Goal: Task Accomplishment & Management: Use online tool/utility

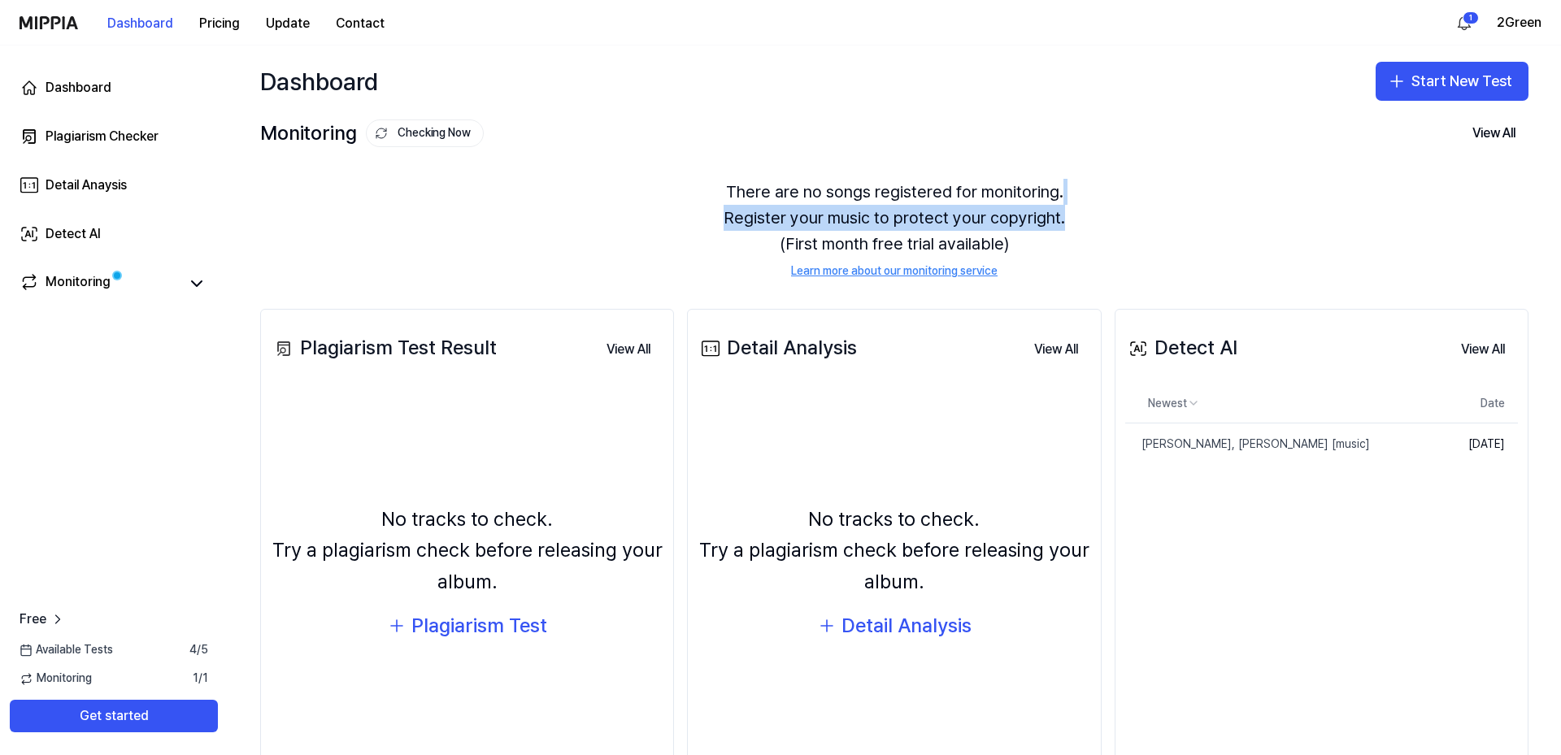
drag, startPoint x: 1545, startPoint y: 226, endPoint x: 1560, endPoint y: 164, distance: 63.5
click at [1560, 164] on div "Dashboard Start New Test Monitoring Checking Now View All Monitoring There are …" at bounding box center [894, 401] width 1333 height 710
click at [626, 163] on div "There are no songs registered for monitoring. Register your music to protect yo…" at bounding box center [894, 229] width 1268 height 140
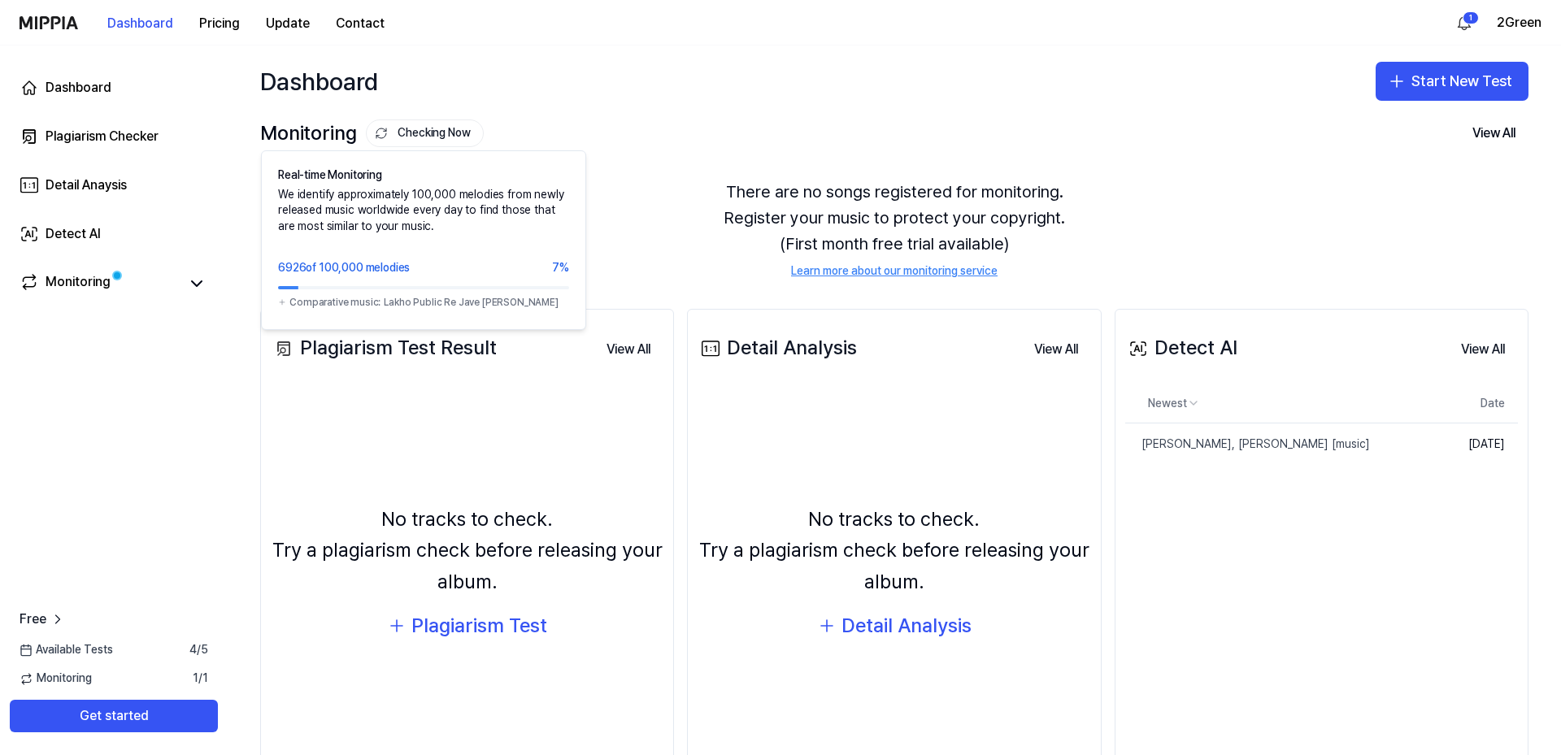
click at [424, 135] on button "Checking Now" at bounding box center [425, 133] width 118 height 28
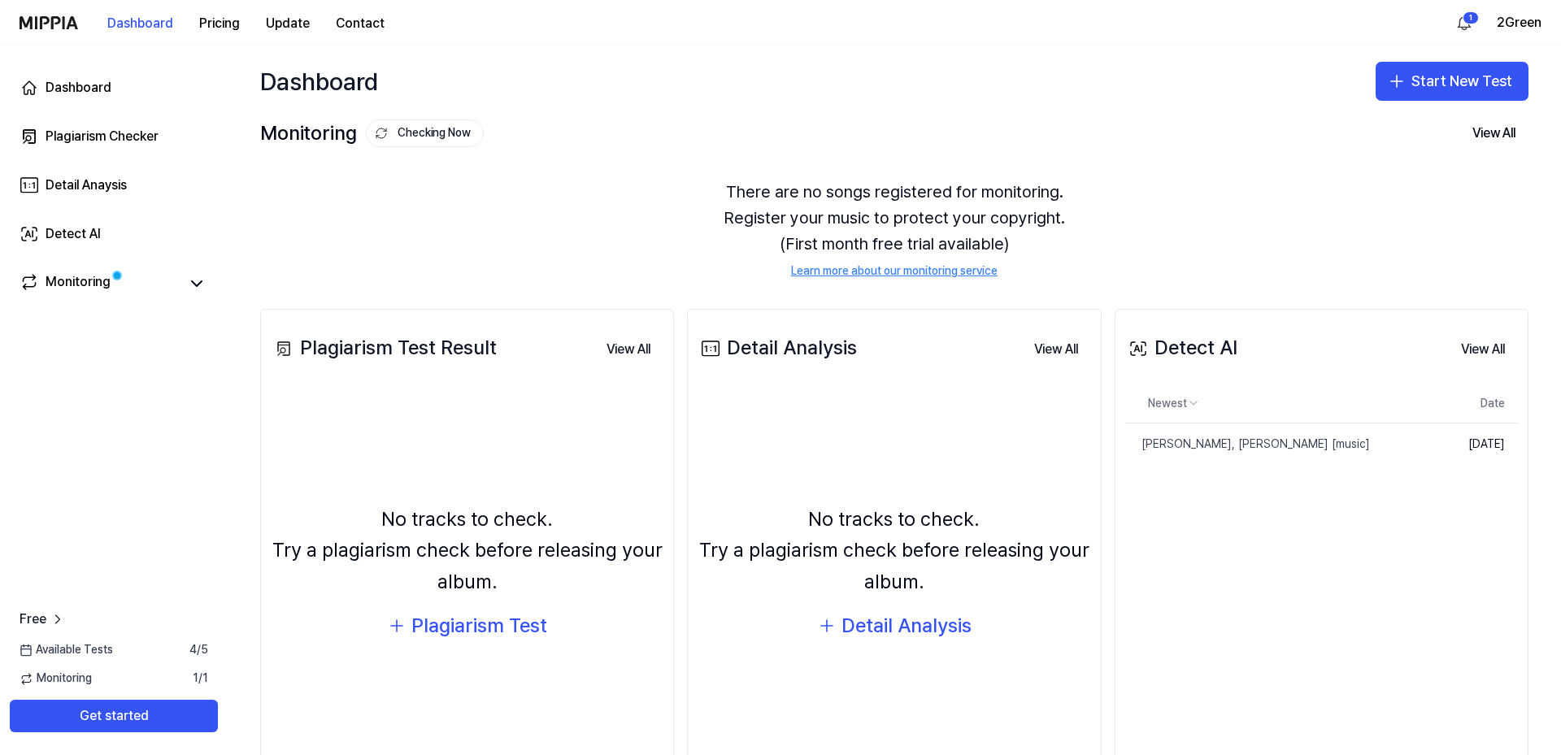
click at [445, 128] on button "Checking Now" at bounding box center [425, 133] width 118 height 28
click at [121, 710] on button "Get started" at bounding box center [114, 716] width 208 height 33
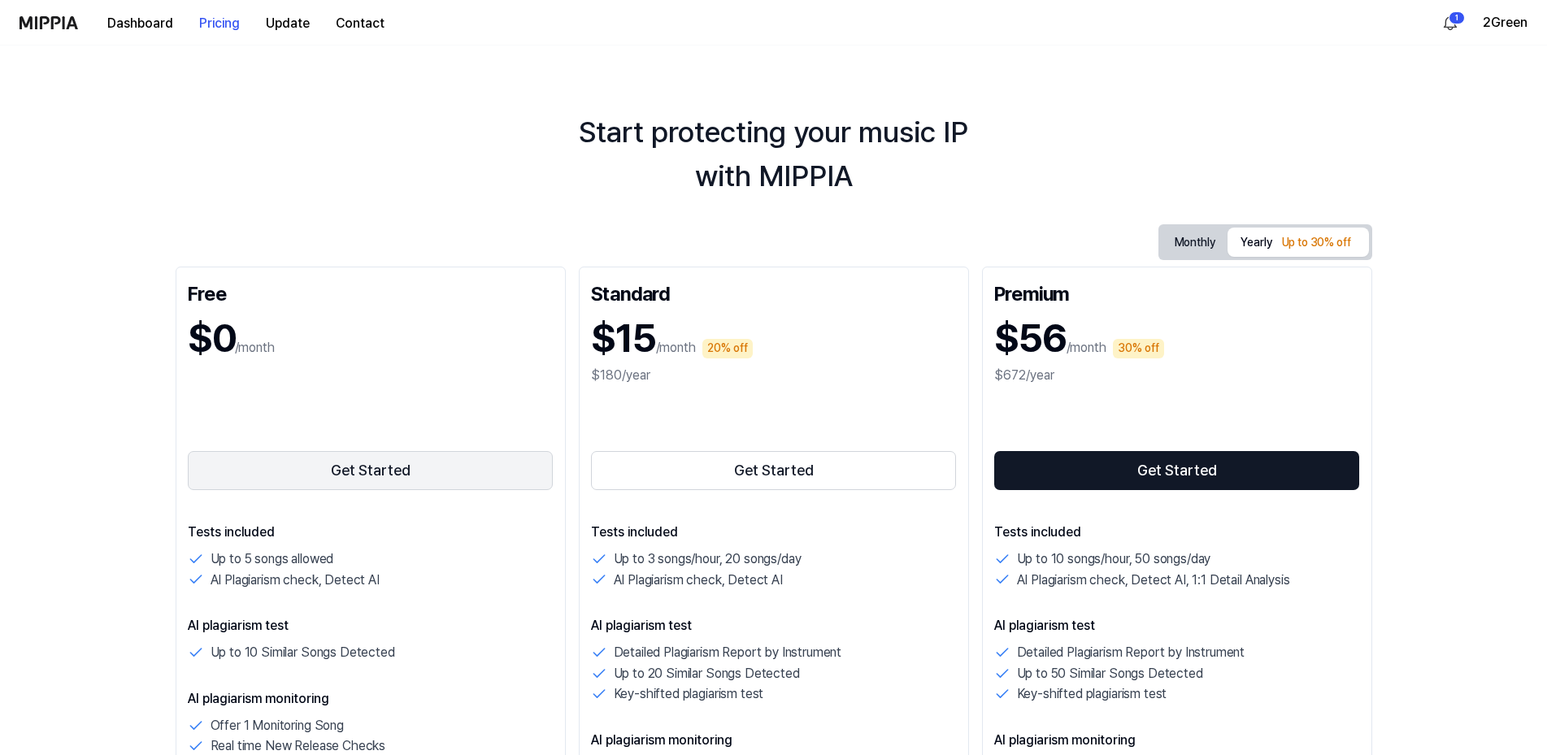
click at [381, 471] on button "Get Started" at bounding box center [371, 470] width 366 height 39
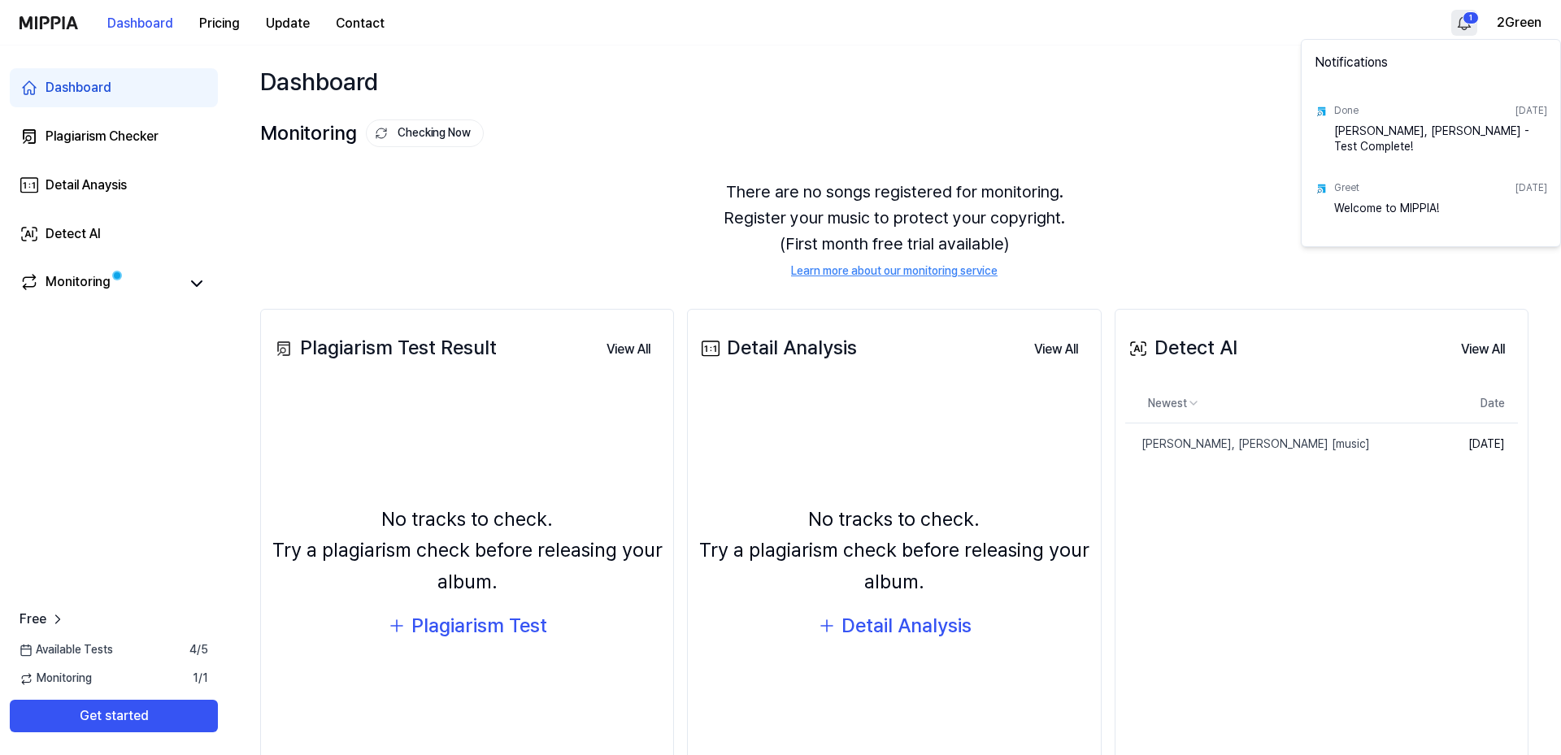
click at [1466, 17] on html "Dashboard Pricing Update Contact 1 2Green Dashboard Plagiarism Checker Detail A…" at bounding box center [780, 377] width 1561 height 755
click at [1365, 137] on div "[PERSON_NAME], [PERSON_NAME] - Test Complete!" at bounding box center [1440, 140] width 213 height 33
click at [97, 281] on html "Dashboard Pricing Update Contact 2Green Dashboard Plagiarism Checker Detail Ana…" at bounding box center [780, 377] width 1561 height 755
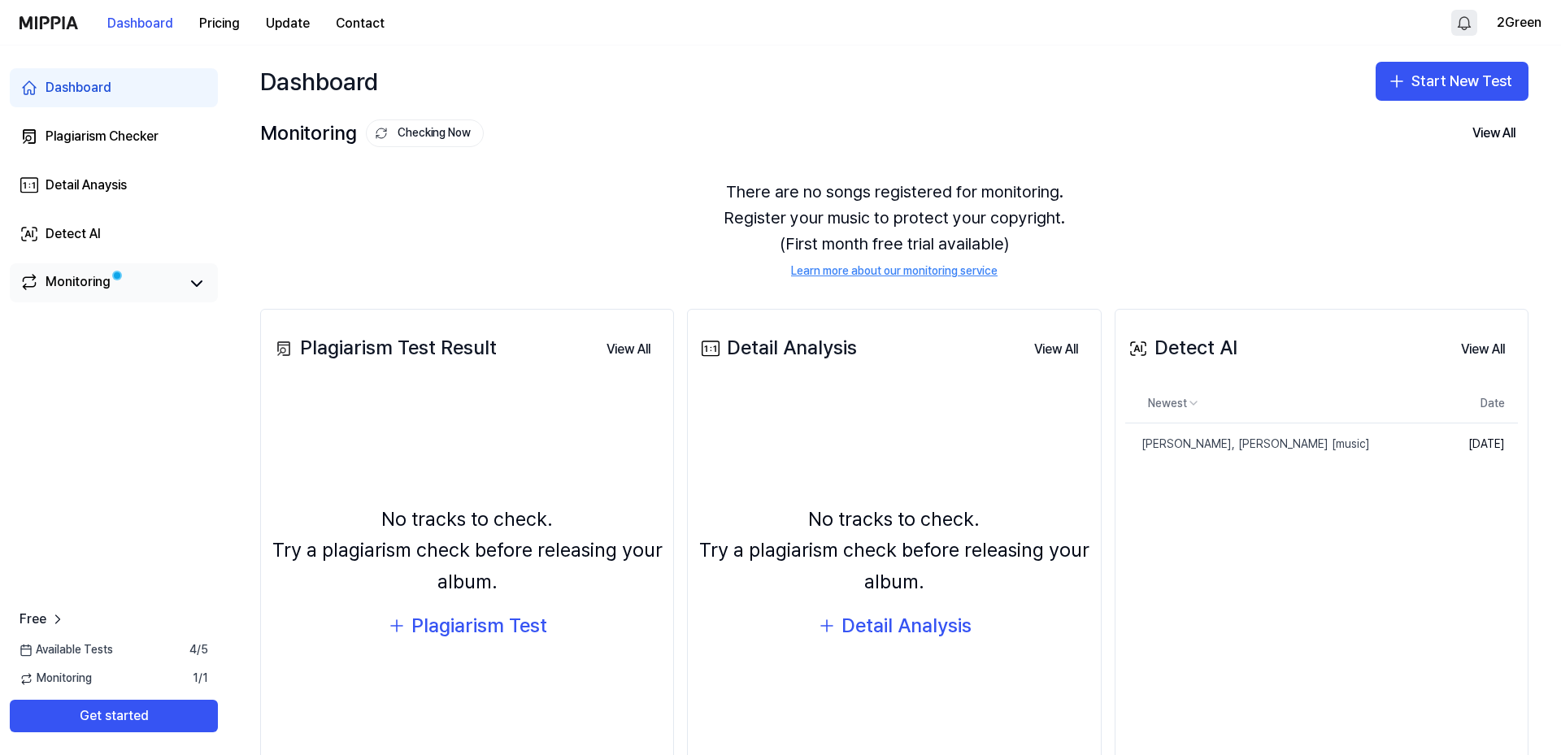
click at [42, 285] on link "Monitoring" at bounding box center [99, 283] width 159 height 23
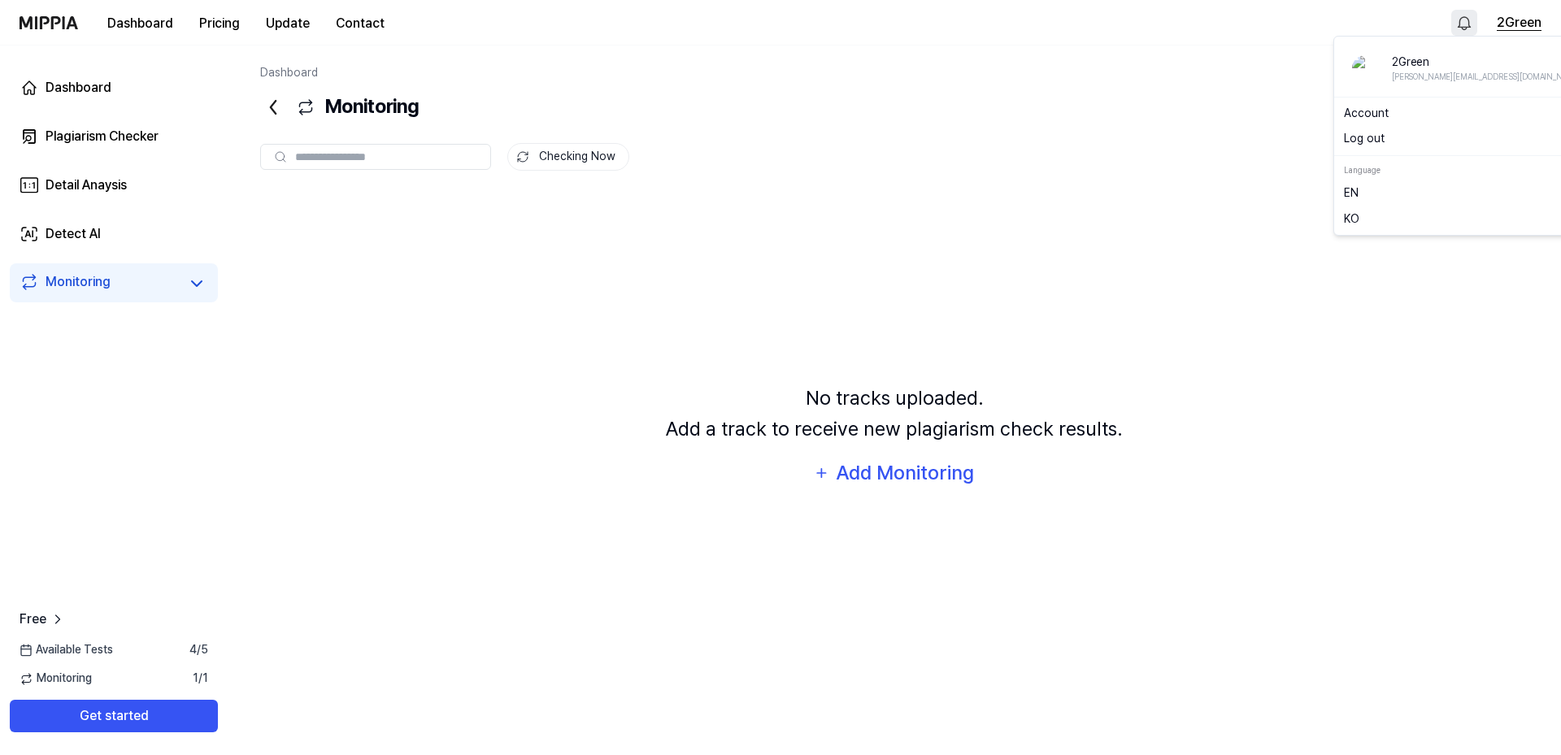
click at [1514, 22] on button "2Green" at bounding box center [1519, 23] width 45 height 20
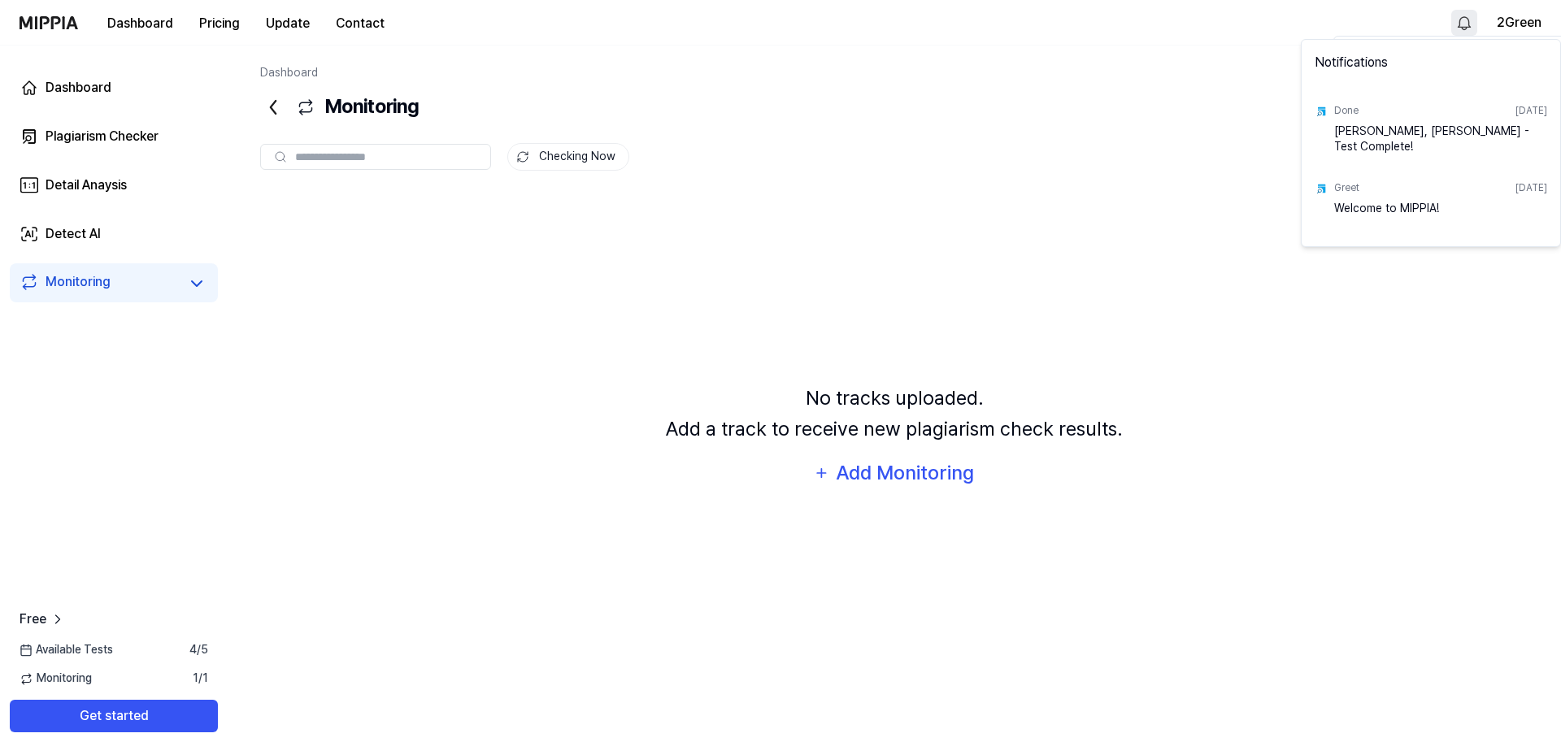
click at [1462, 20] on html "Dashboard Pricing Update Contact 2Green Dashboard Plagiarism Checker Detail Ana…" at bounding box center [780, 377] width 1561 height 755
click at [1410, 132] on div "[PERSON_NAME], [PERSON_NAME] - Test Complete!" at bounding box center [1440, 140] width 213 height 33
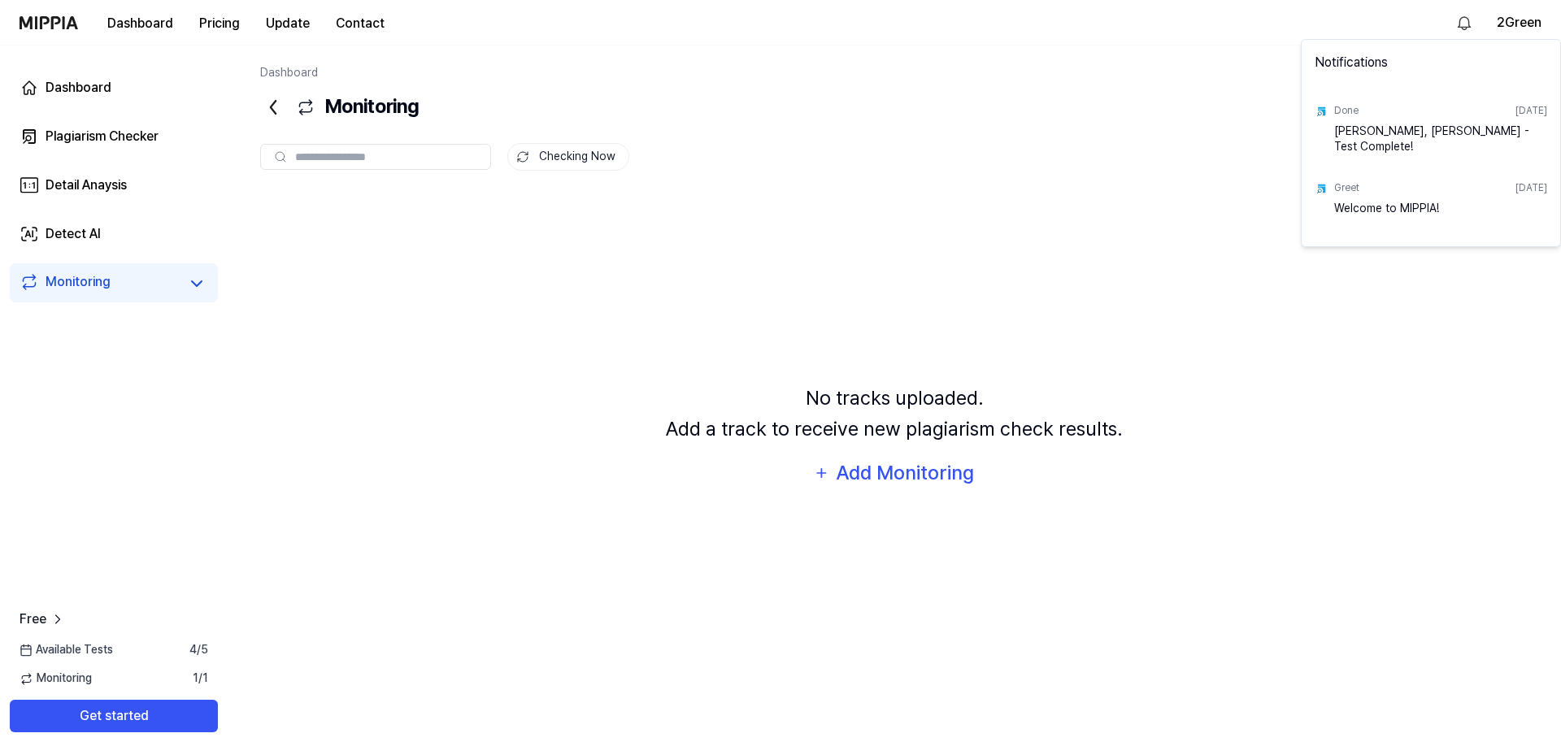
click at [49, 617] on html "Dashboard Pricing Update Contact 2Green Dashboard Plagiarism Checker Detail Ana…" at bounding box center [780, 377] width 1561 height 755
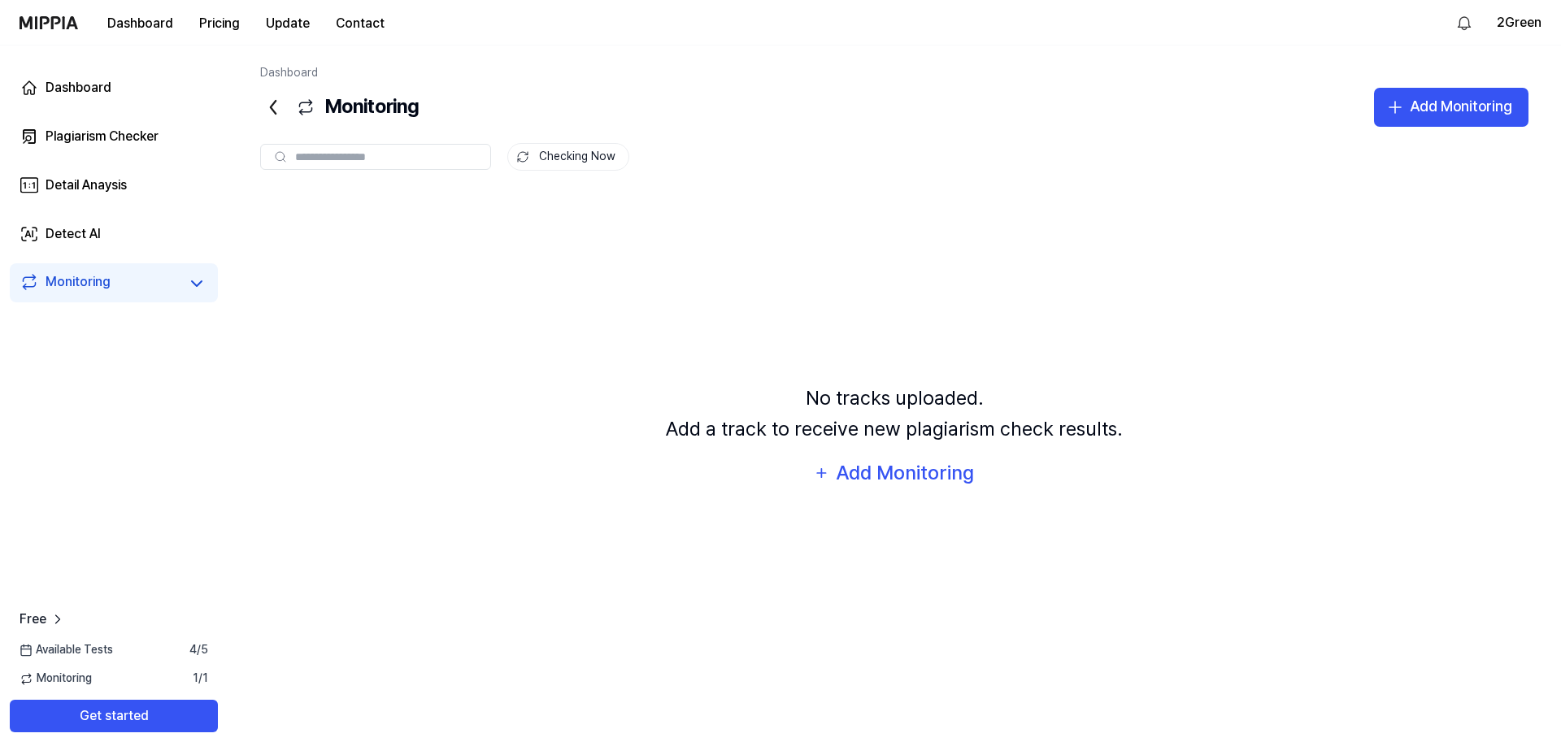
click at [82, 645] on span "Available Tests" at bounding box center [66, 650] width 93 height 16
click at [87, 680] on span "Monitoring" at bounding box center [56, 679] width 72 height 16
click at [295, 101] on div "Monitoring" at bounding box center [339, 107] width 159 height 39
click at [71, 236] on div "Detect AI" at bounding box center [73, 234] width 55 height 20
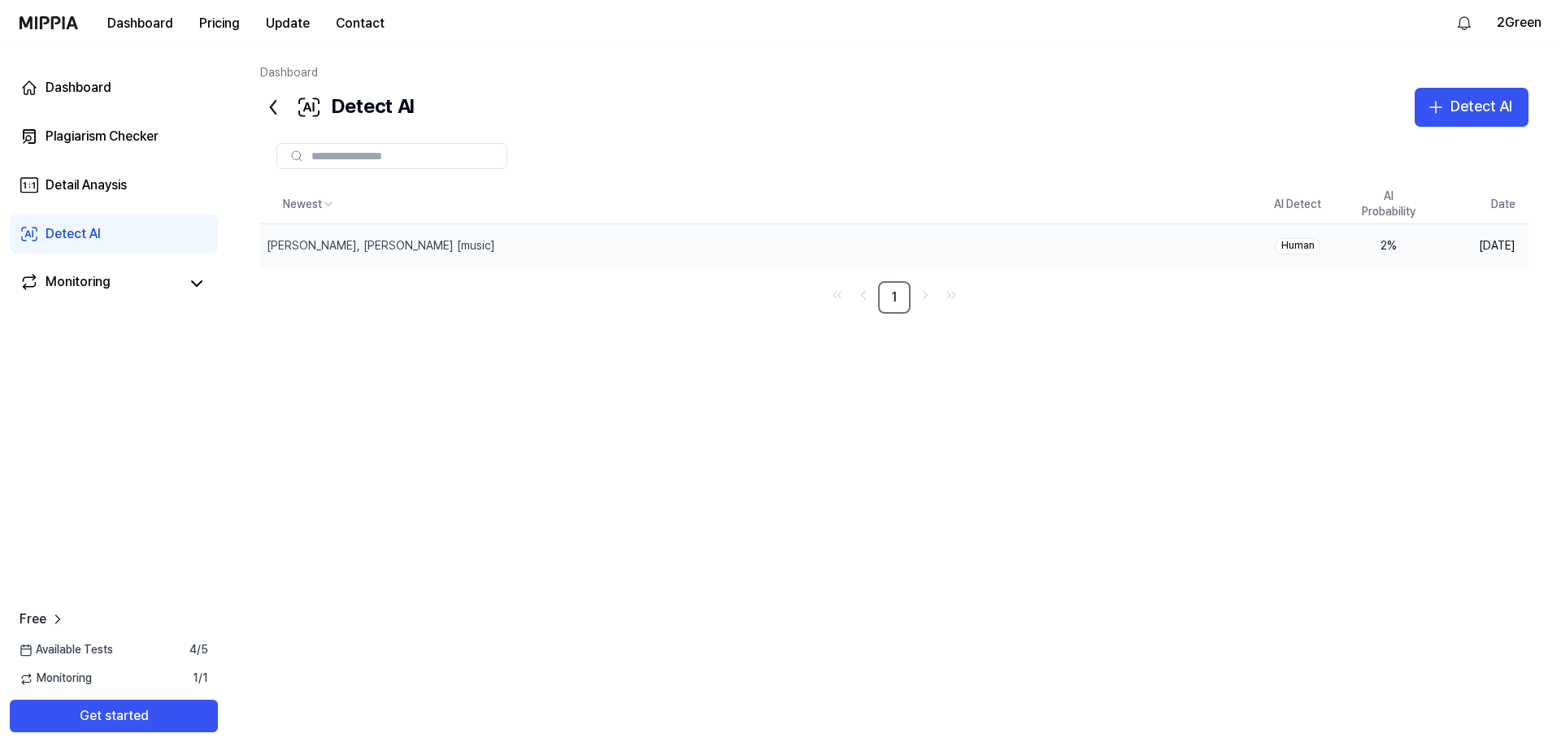
click at [1301, 244] on div "Human" at bounding box center [1298, 246] width 46 height 16
